Goal: Information Seeking & Learning: Learn about a topic

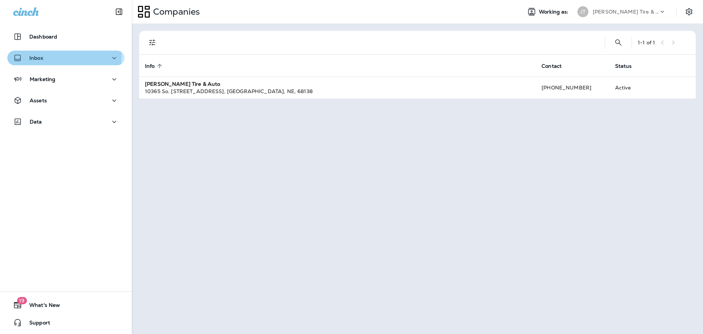
click at [49, 57] on div "Inbox" at bounding box center [65, 57] width 105 height 9
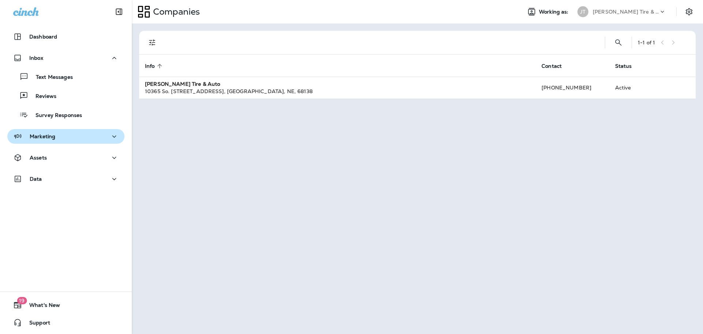
click at [67, 138] on div "Marketing" at bounding box center [65, 136] width 105 height 9
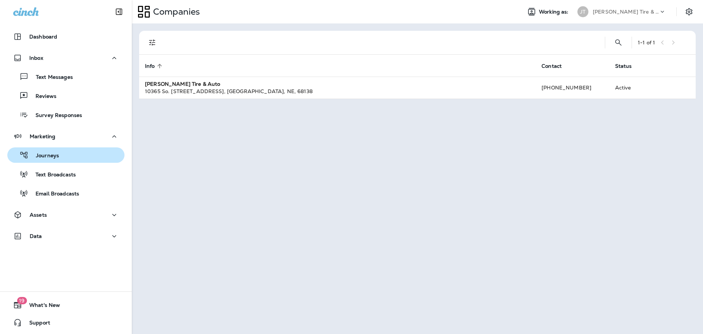
click at [53, 153] on p "Journeys" at bounding box center [44, 155] width 30 height 7
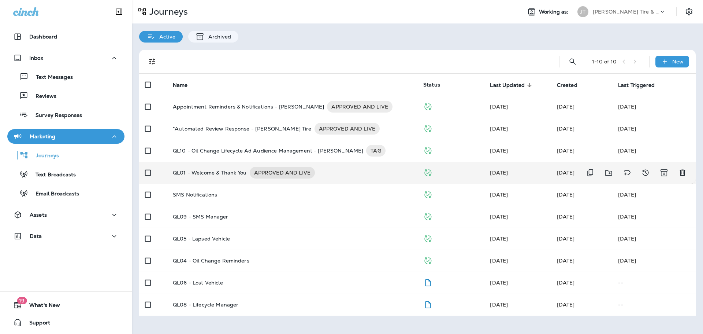
click at [352, 173] on div "QL01 - Welcome & Thank You APPROVED AND LIVE" at bounding box center [292, 173] width 239 height 12
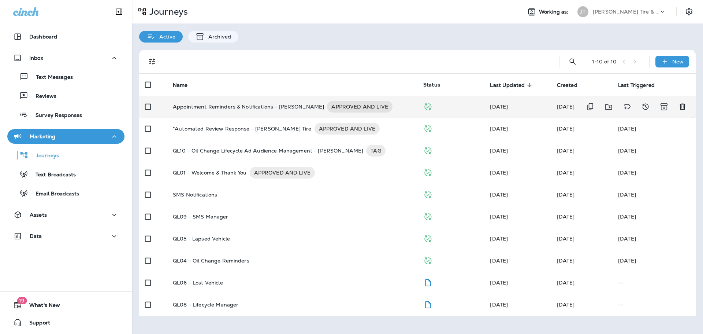
click at [273, 107] on p "Appointment Reminders & Notifications - [PERSON_NAME]" at bounding box center [248, 107] width 151 height 12
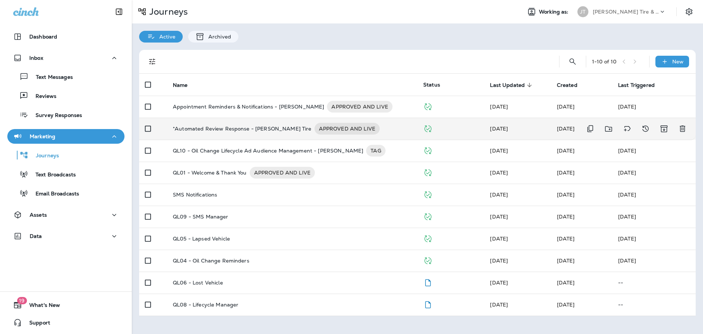
click at [254, 132] on p "*Automated Review Response - [PERSON_NAME] Tire" at bounding box center [242, 129] width 139 height 12
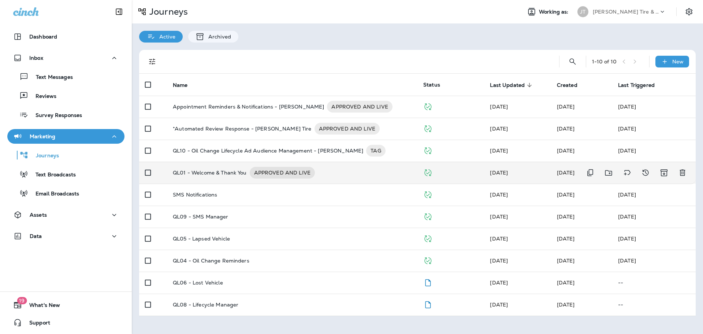
click at [238, 177] on p "QL01 - Welcome & Thank You" at bounding box center [210, 173] width 74 height 12
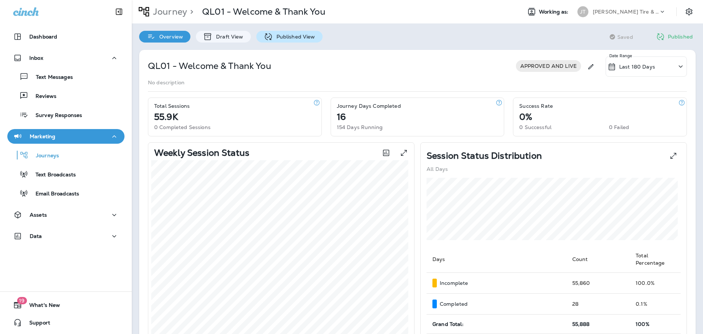
click at [303, 37] on p "Published View" at bounding box center [294, 37] width 42 height 6
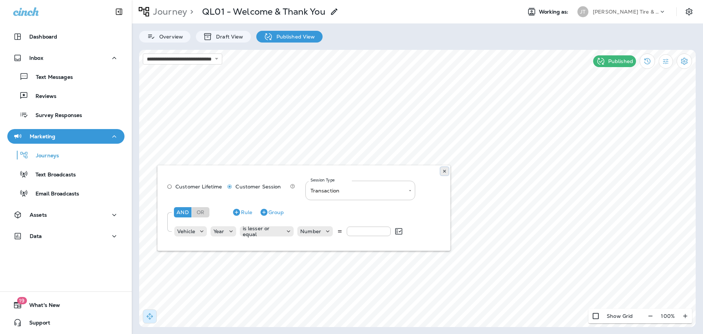
click at [445, 171] on use at bounding box center [444, 171] width 3 height 3
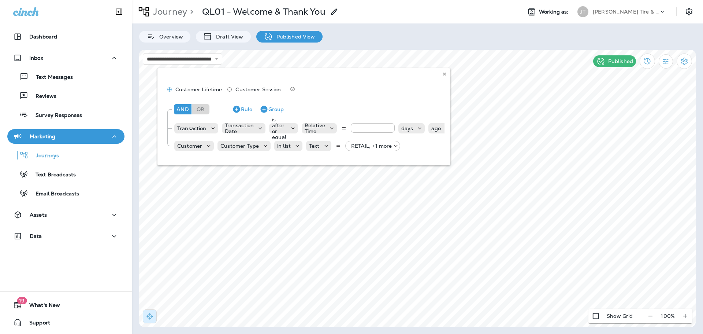
click at [393, 147] on div "Customer Lifetime Customer Session And Or Rule Group Transaction Transaction Da…" at bounding box center [304, 116] width 293 height 97
click at [395, 145] on div "Customer Lifetime Customer Session And Or Rule Group Transaction Transaction Da…" at bounding box center [304, 116] width 293 height 97
click at [376, 146] on div "Customer Lifetime Customer Session And Or Rule Group Transaction Transaction Da…" at bounding box center [304, 116] width 293 height 97
click at [337, 148] on div "Customer Lifetime Customer Session And Or Rule Group Transaction Transaction Da…" at bounding box center [304, 116] width 293 height 97
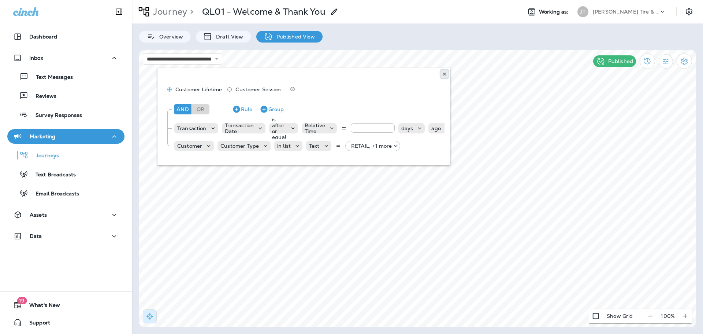
click at [445, 74] on use at bounding box center [444, 74] width 3 height 3
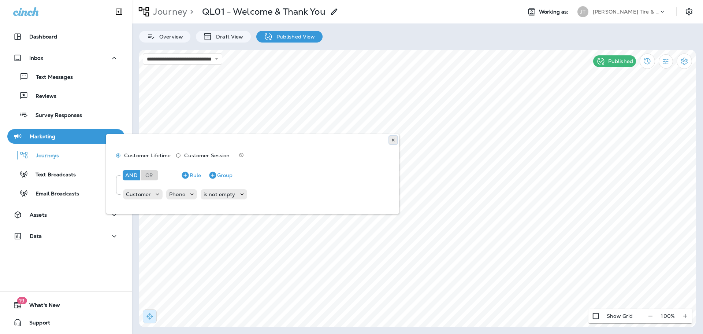
click at [393, 141] on use at bounding box center [393, 139] width 3 height 3
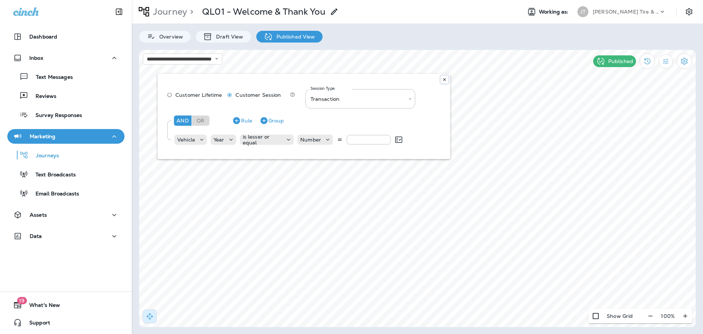
drag, startPoint x: 444, startPoint y: 79, endPoint x: 461, endPoint y: 36, distance: 47.1
click at [444, 79] on use at bounding box center [444, 79] width 3 height 3
